Goal: Find specific page/section: Find specific page/section

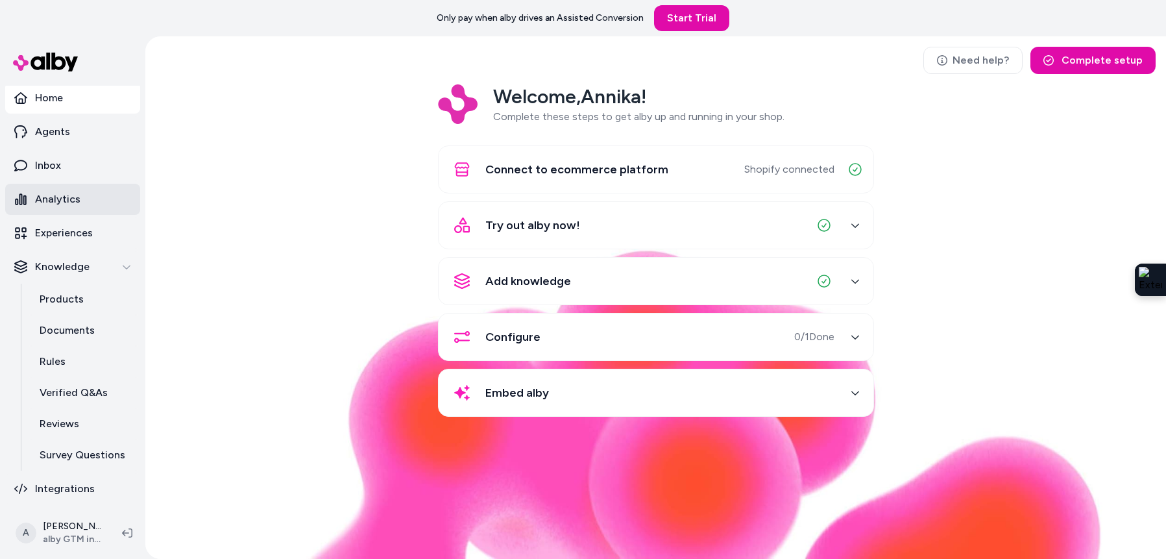
scroll to position [1, 0]
click at [65, 202] on p "Analytics" at bounding box center [57, 201] width 45 height 16
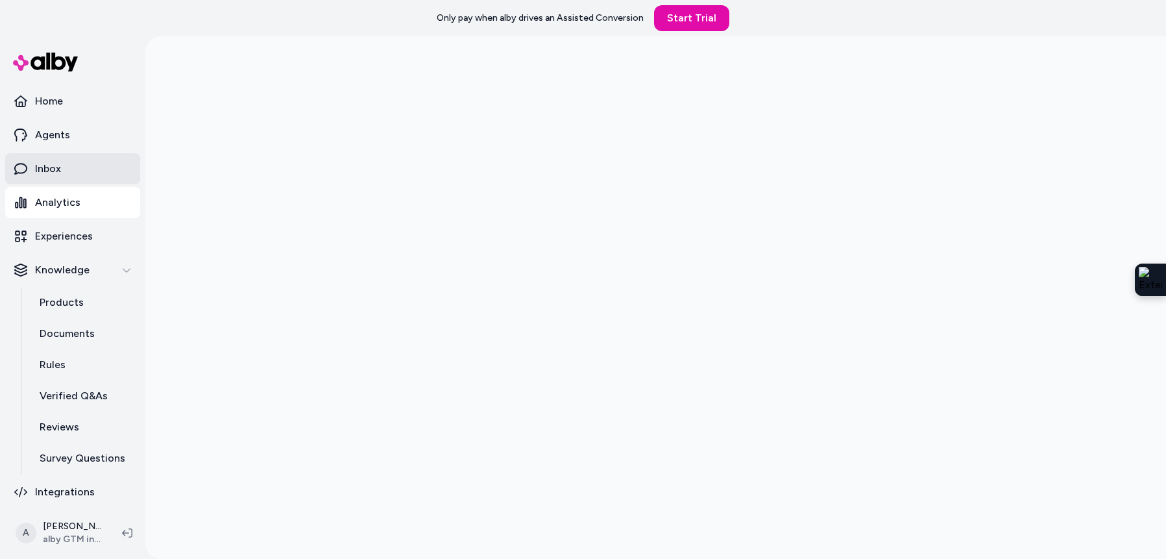
click at [71, 175] on link "Inbox" at bounding box center [72, 168] width 135 height 31
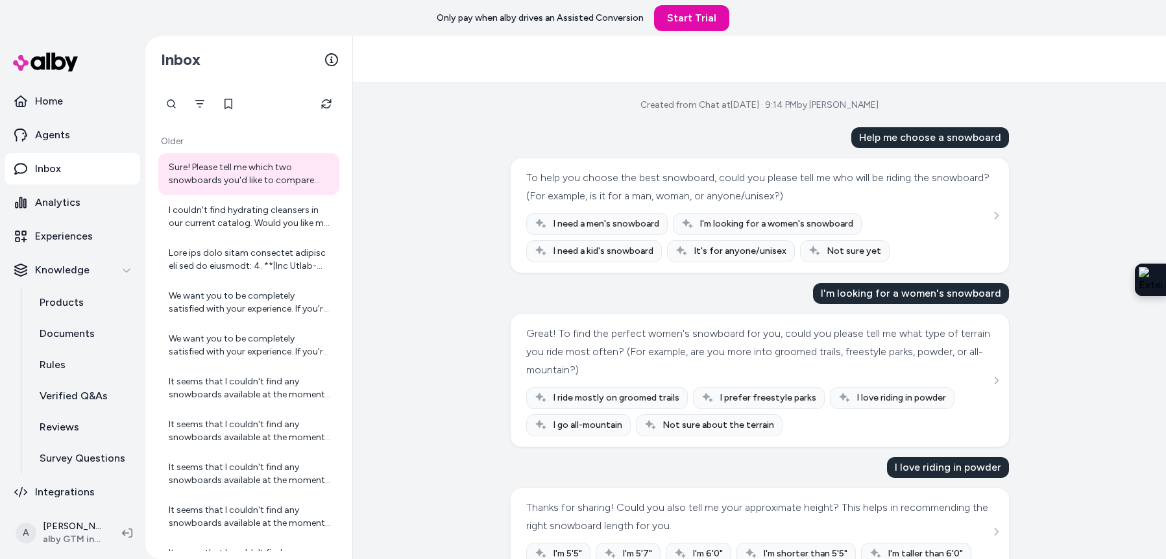
click at [995, 215] on icon "See more" at bounding box center [996, 215] width 9 height 9
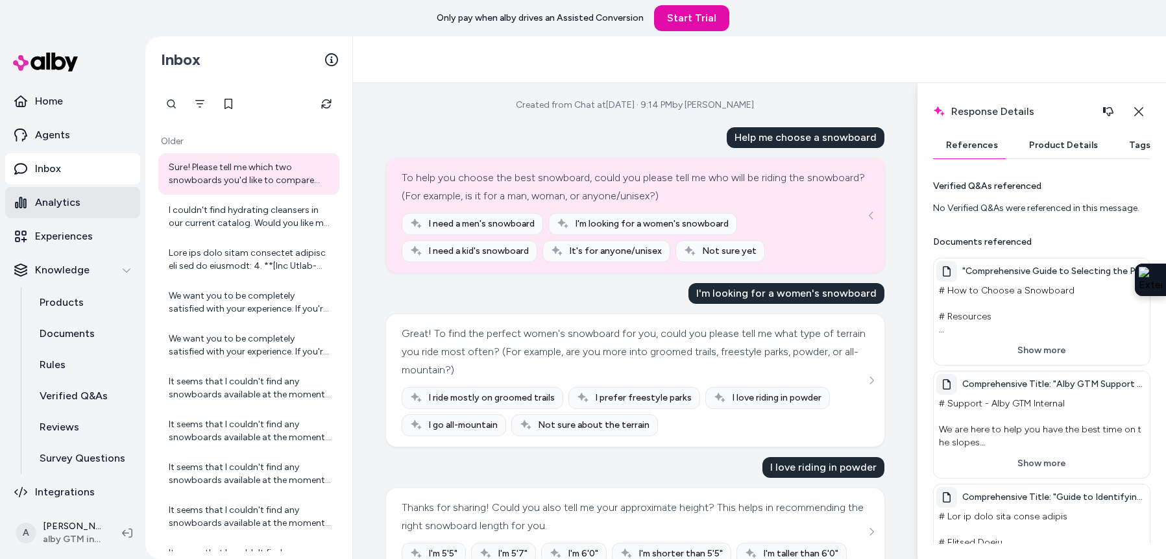
click at [75, 203] on p "Analytics" at bounding box center [57, 203] width 45 height 16
